Goal: Book appointment/travel/reservation

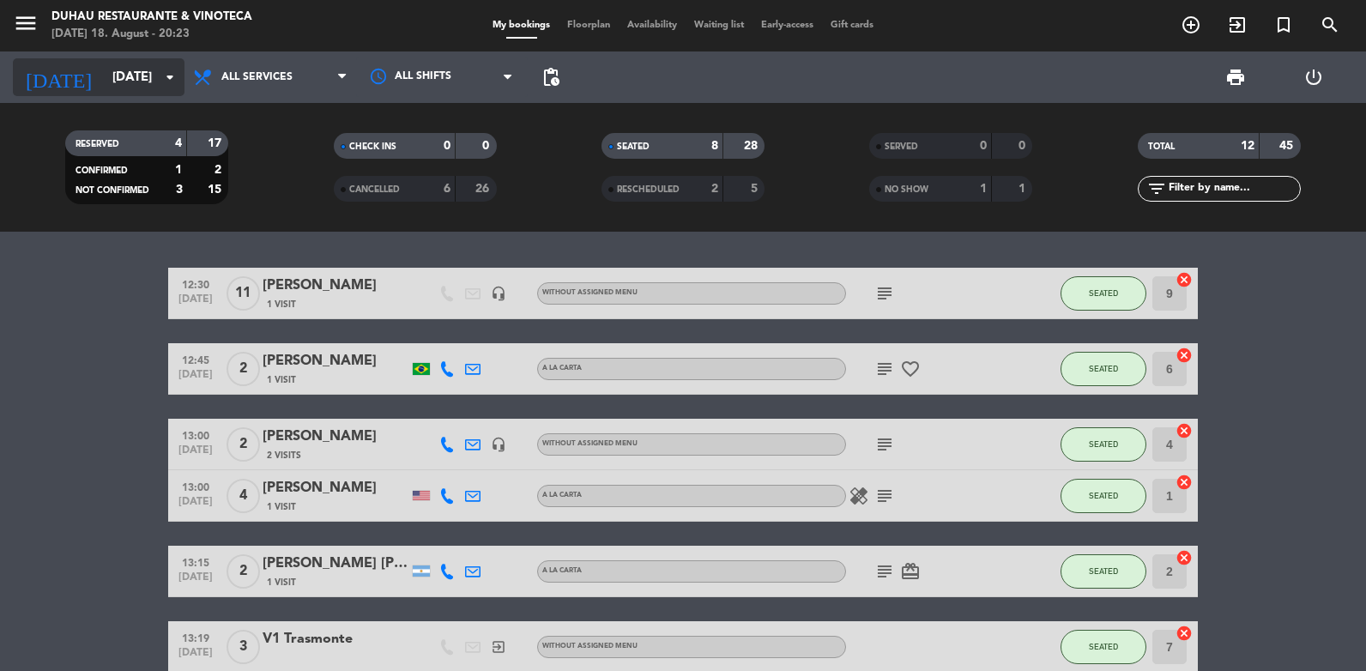
click at [168, 86] on icon "arrow_drop_down" at bounding box center [170, 77] width 21 height 21
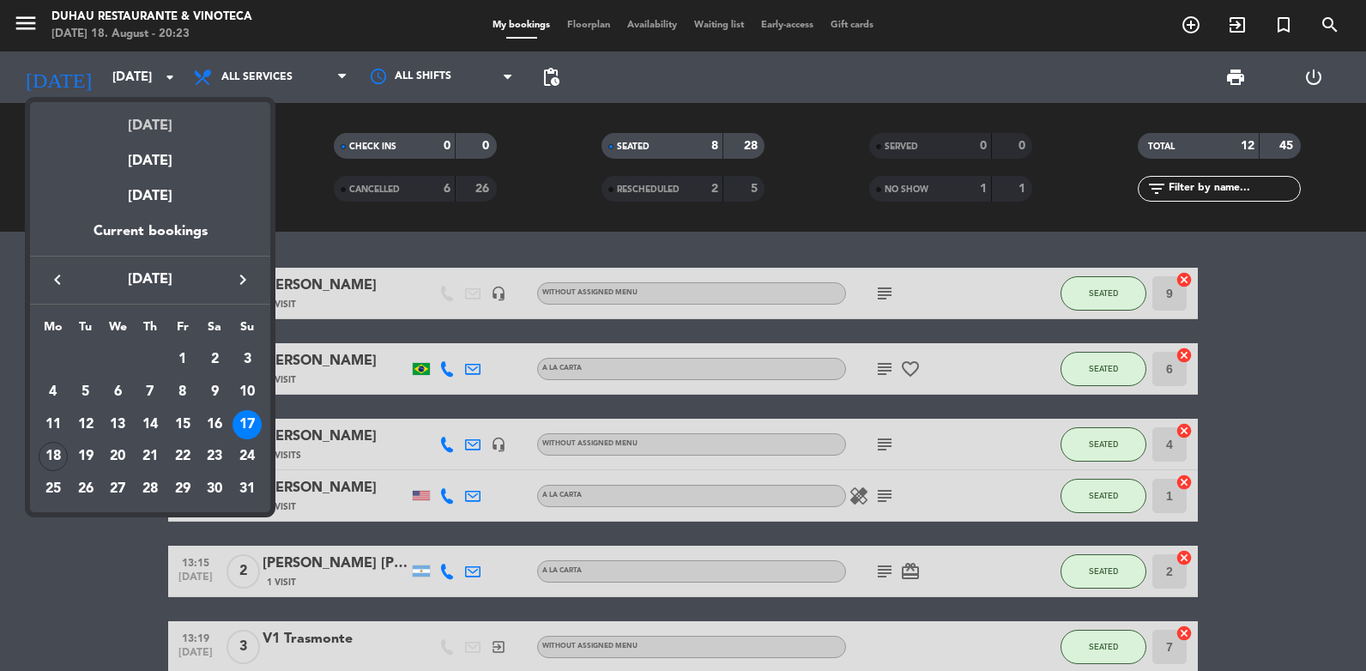
click at [182, 130] on div "[DATE]" at bounding box center [150, 119] width 240 height 35
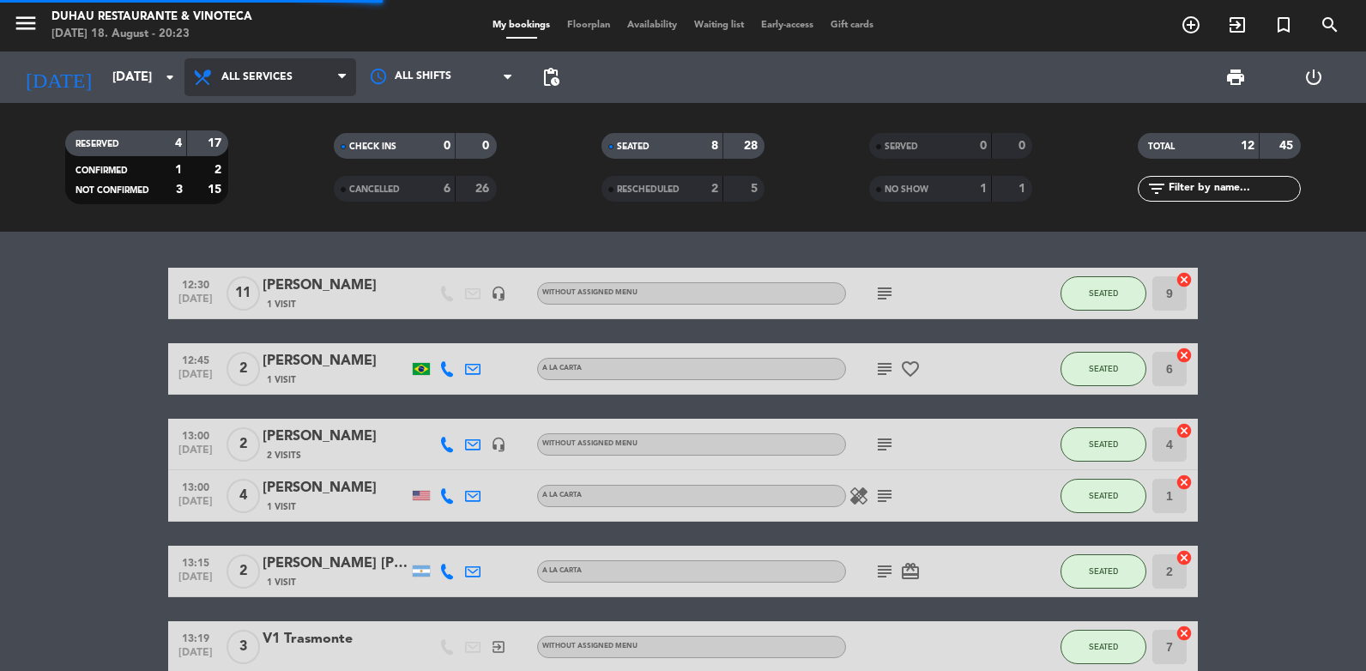
click at [268, 82] on span "All services" at bounding box center [256, 77] width 71 height 12
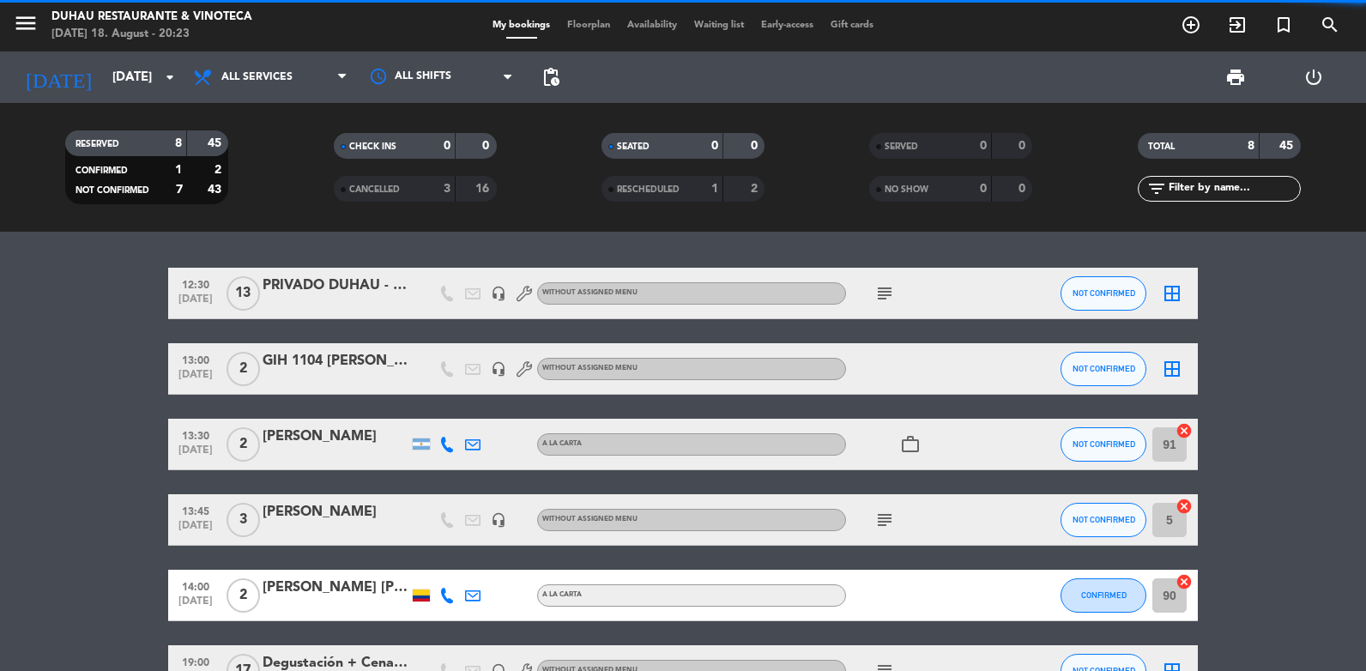
click at [275, 77] on span "All services" at bounding box center [256, 77] width 71 height 12
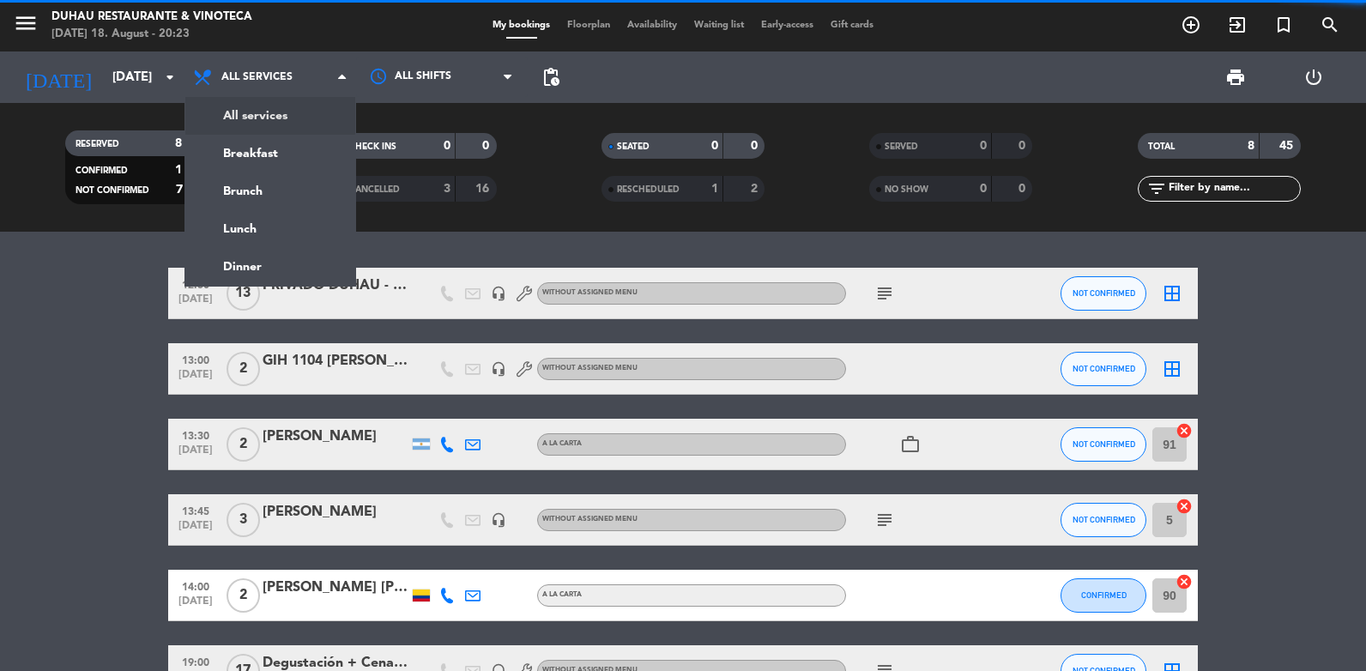
click at [275, 77] on span "All services" at bounding box center [256, 77] width 71 height 12
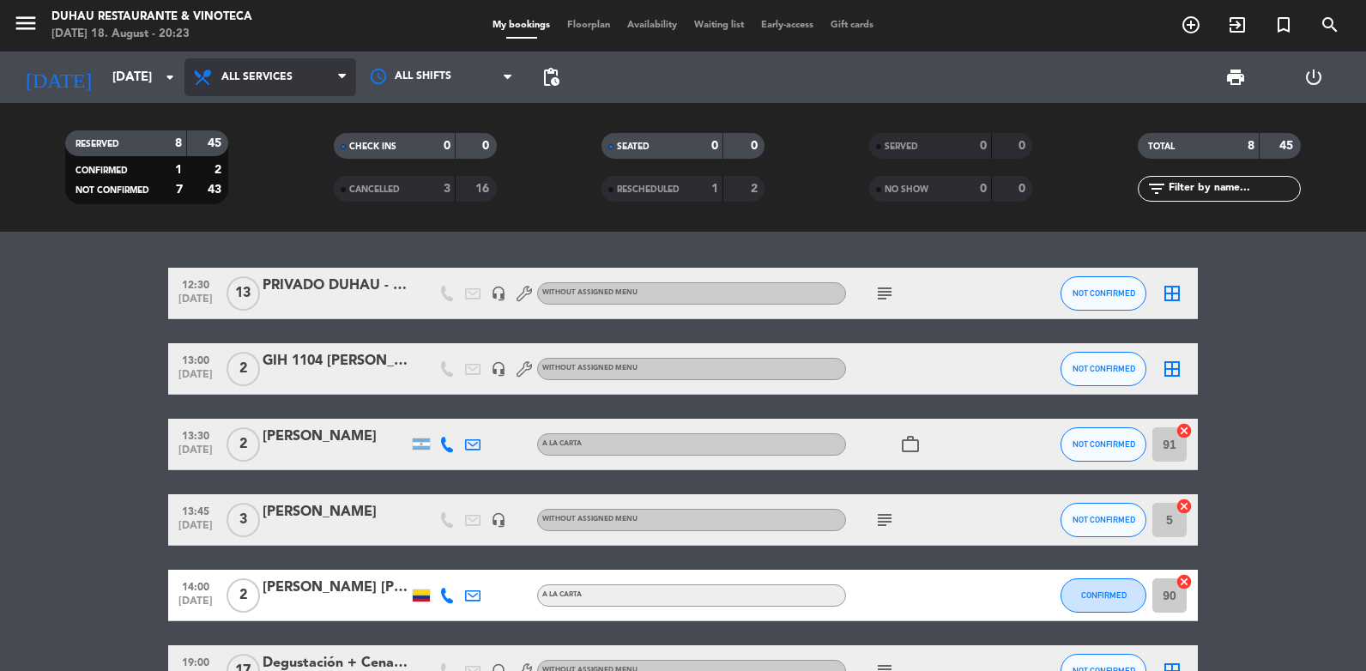
click at [270, 81] on span "All services" at bounding box center [256, 77] width 71 height 12
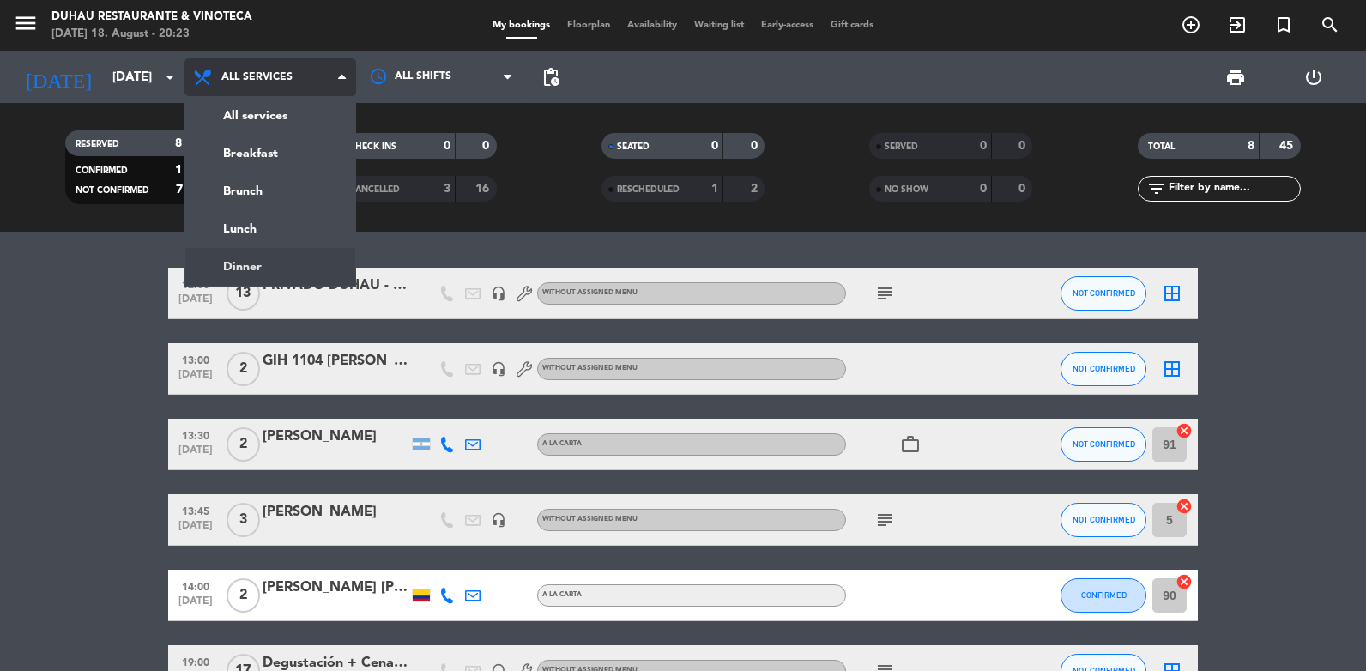
click at [276, 264] on ng-component "menu Duhau Restaurante & Vinoteca [DATE] 18. August - 20:23 My bookings Floorpl…" at bounding box center [683, 335] width 1366 height 671
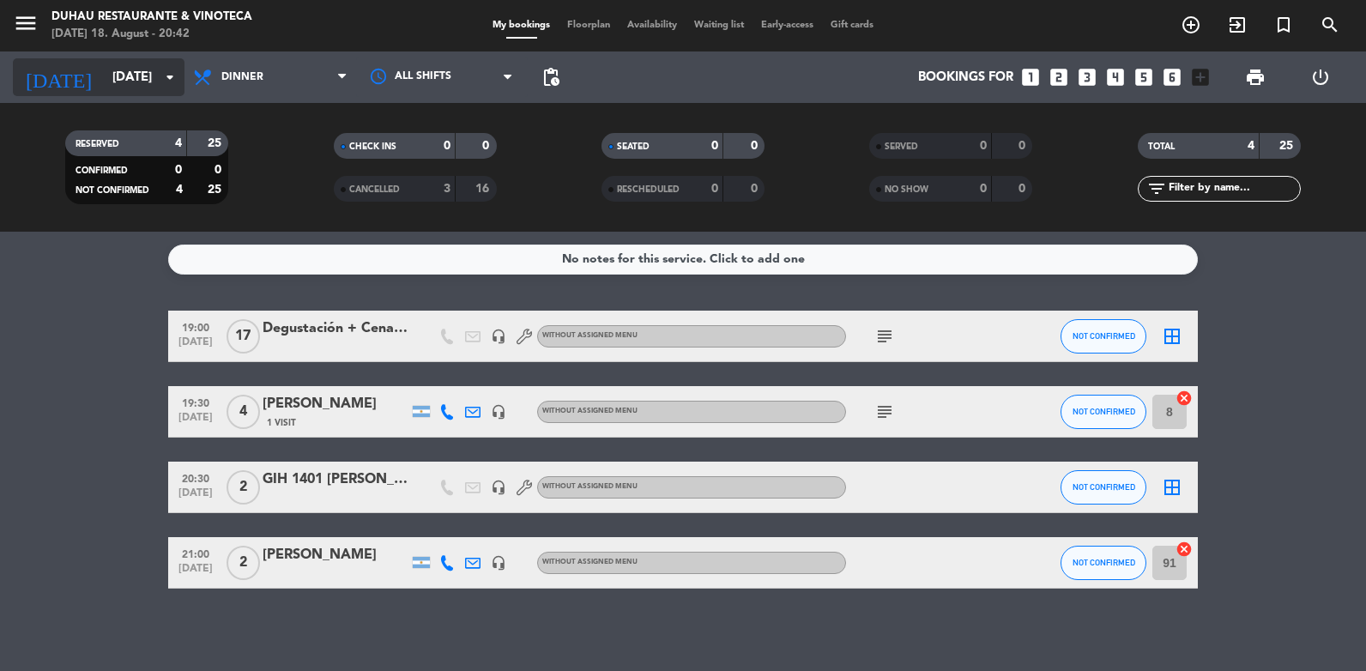
click at [104, 74] on input "[DATE]" at bounding box center [186, 78] width 165 height 32
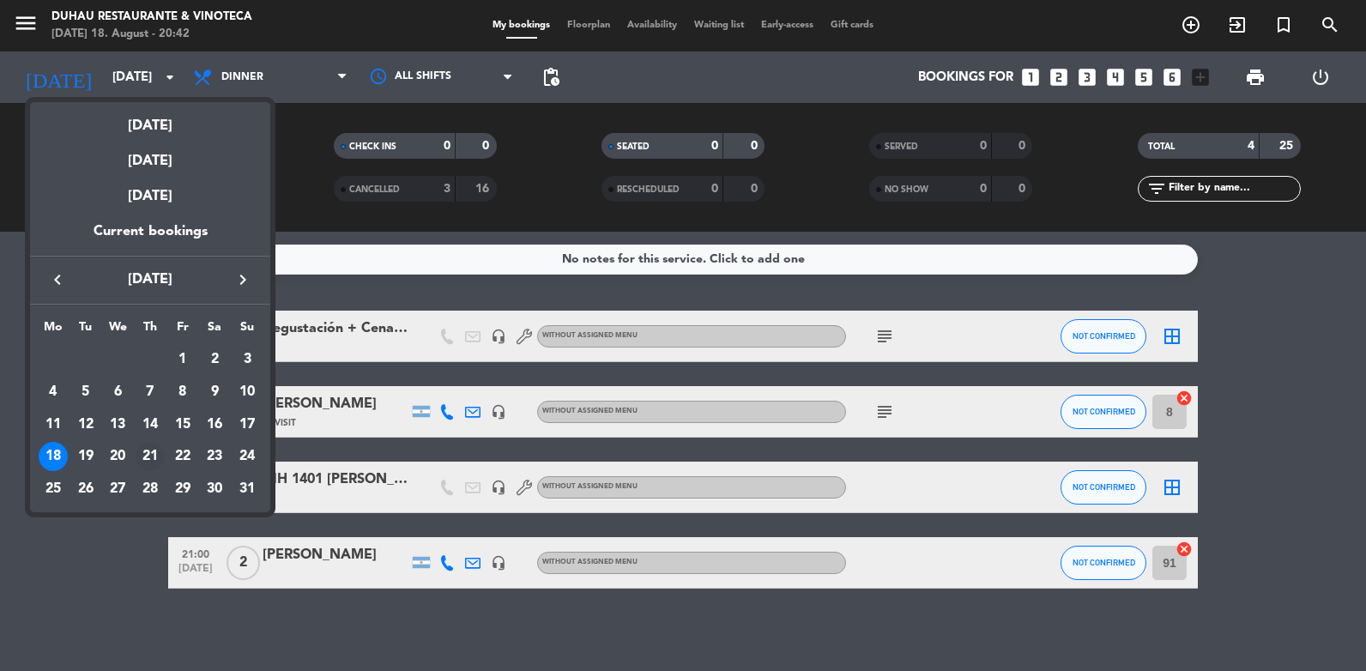
click at [149, 448] on div "21" at bounding box center [150, 456] width 29 height 29
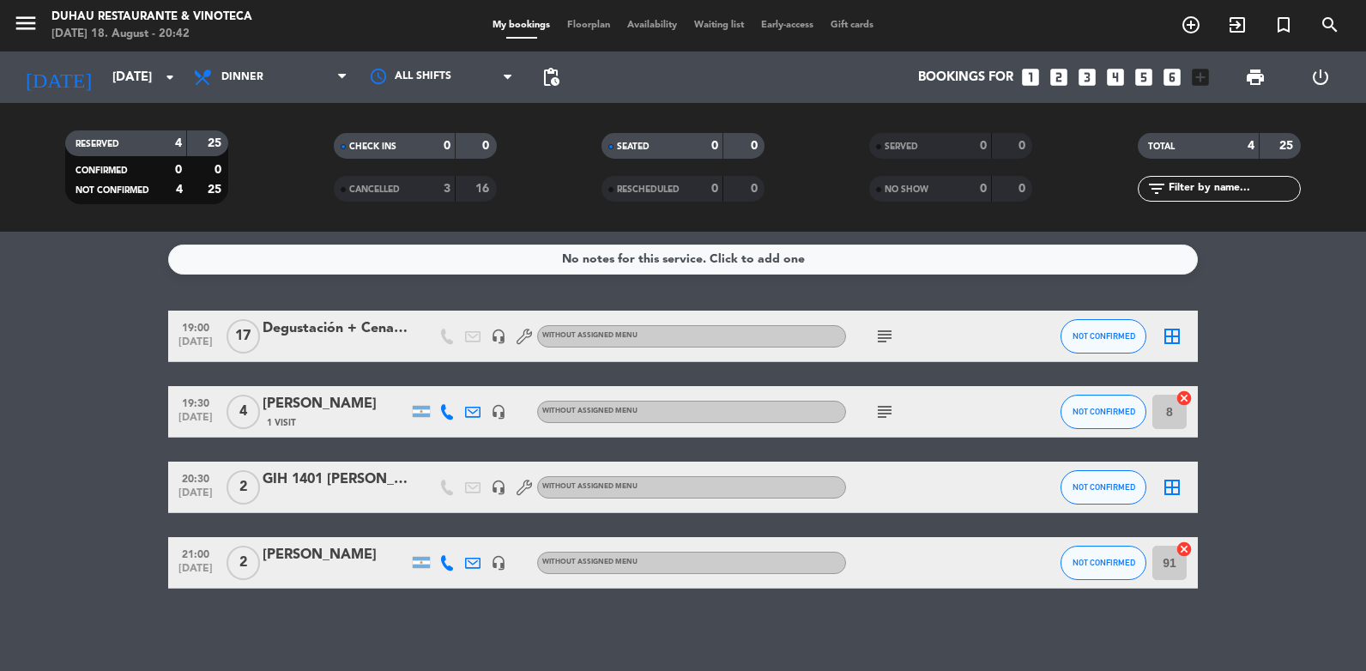
type input "[DATE]"
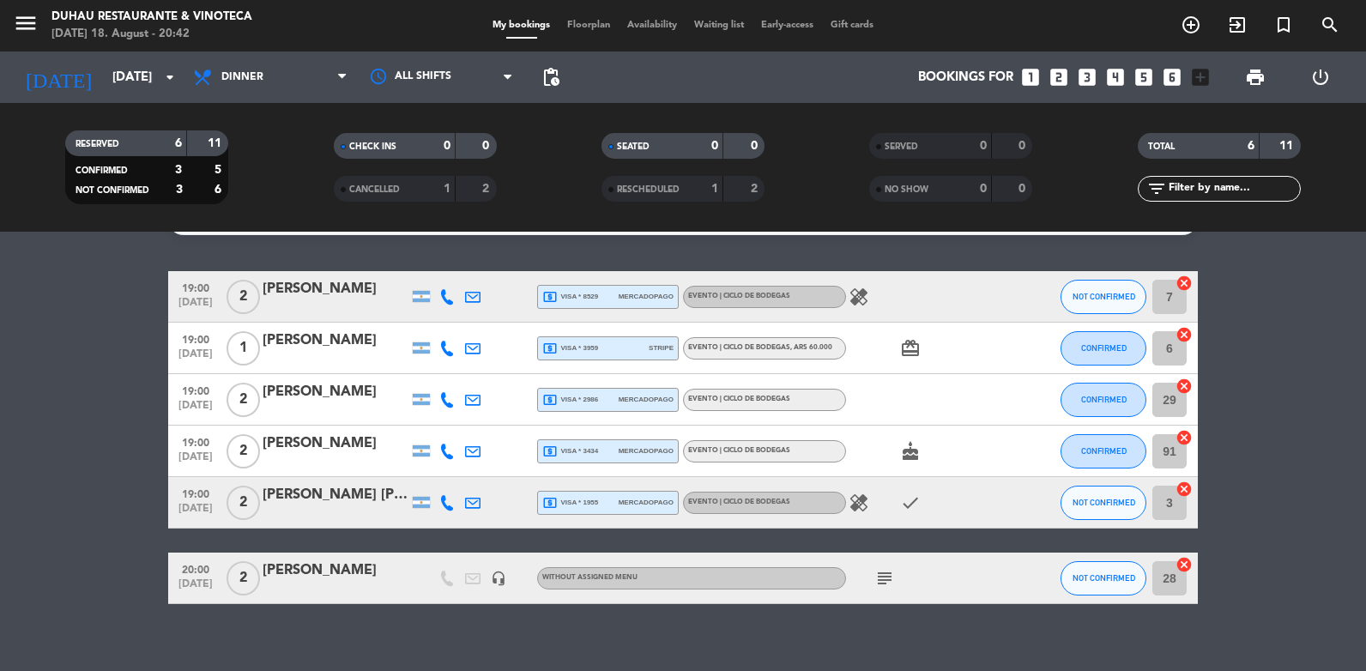
scroll to position [58, 0]
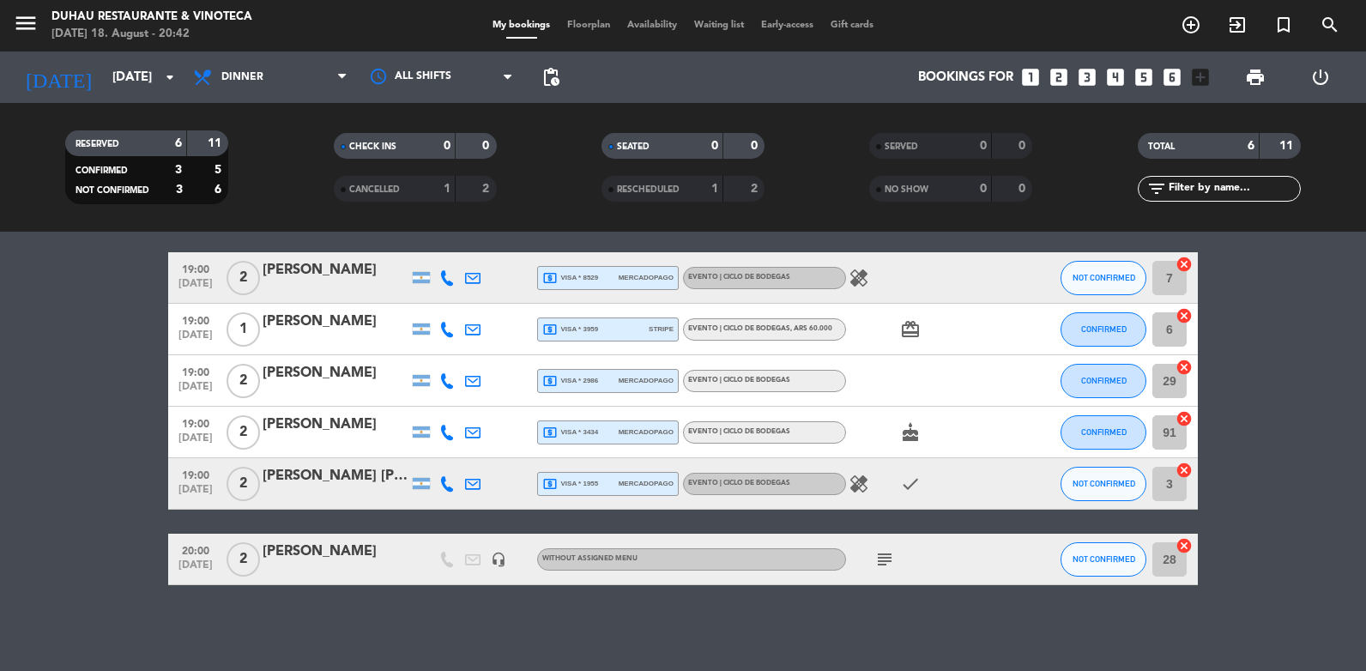
click at [875, 559] on icon "subject" at bounding box center [884, 559] width 21 height 21
click at [499, 561] on icon "headset_mic" at bounding box center [498, 559] width 15 height 15
click at [513, 601] on div "No notes for this service. Click to add one 19:00 [DATE] 2 [PERSON_NAME] local_…" at bounding box center [683, 451] width 1366 height 439
